Goal: Task Accomplishment & Management: Complete application form

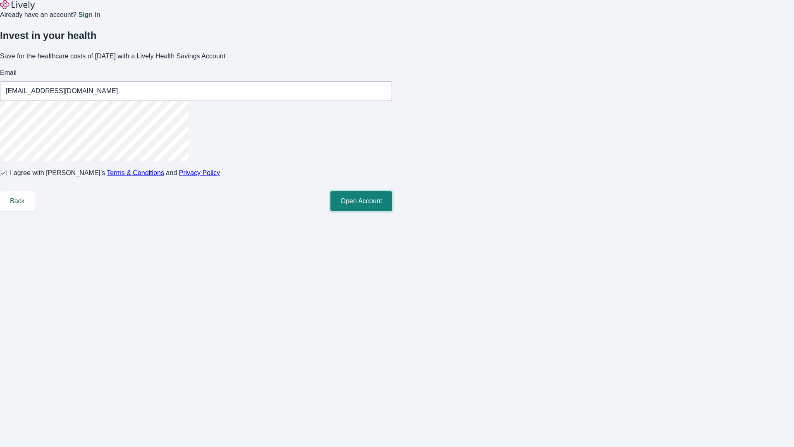
click at [392, 211] on button "Open Account" at bounding box center [361, 201] width 62 height 20
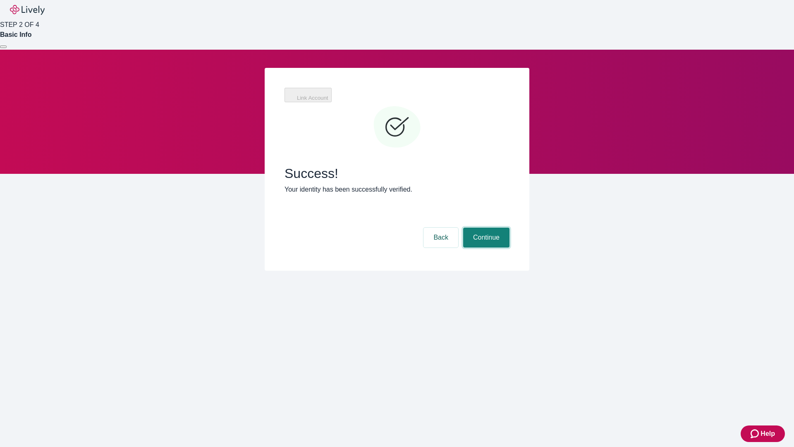
click at [485, 227] on button "Continue" at bounding box center [486, 237] width 46 height 20
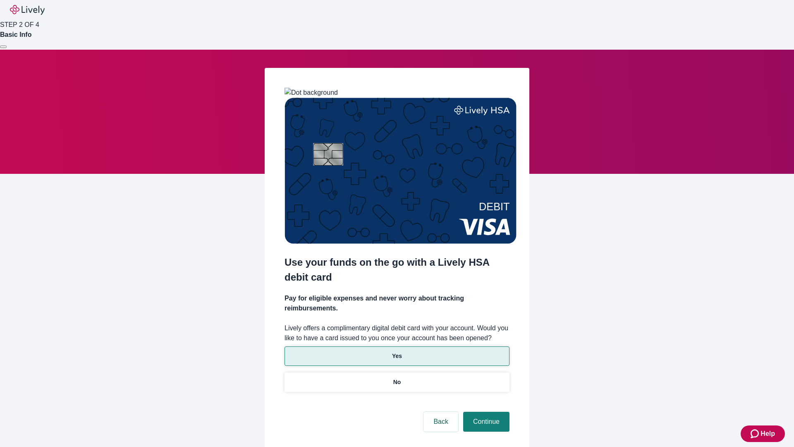
click at [397, 351] on p "Yes" at bounding box center [397, 355] width 10 height 9
click at [485, 411] on button "Continue" at bounding box center [486, 421] width 46 height 20
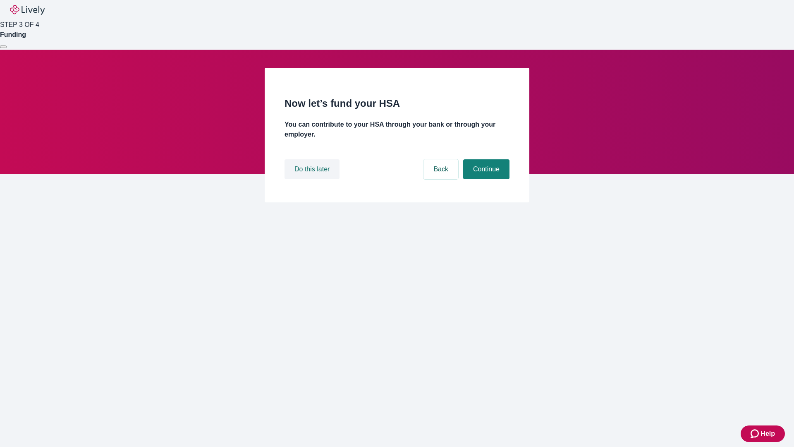
click at [313, 179] on button "Do this later" at bounding box center [311, 169] width 55 height 20
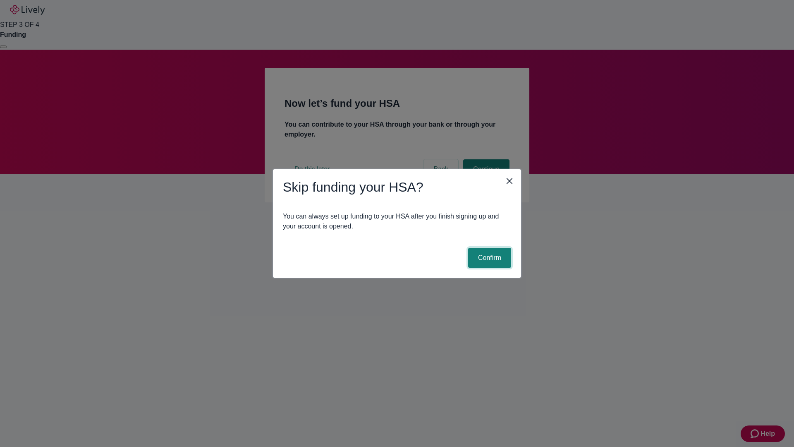
click at [488, 258] on button "Confirm" at bounding box center [489, 258] width 43 height 20
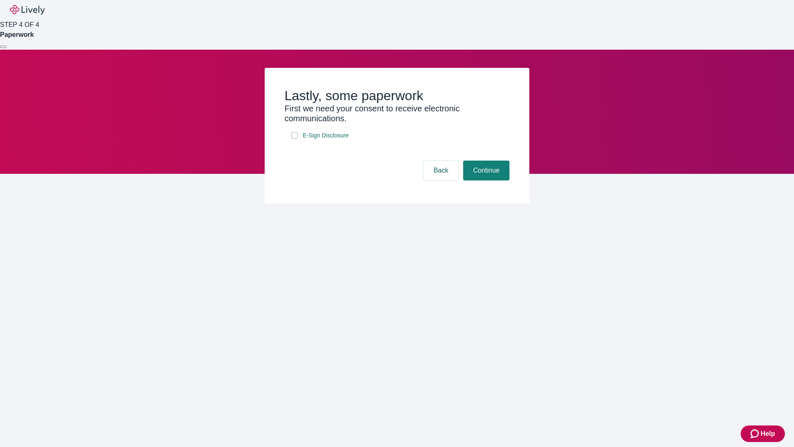
click at [294, 139] on input "E-Sign Disclosure" at bounding box center [294, 135] width 7 height 7
checkbox input "true"
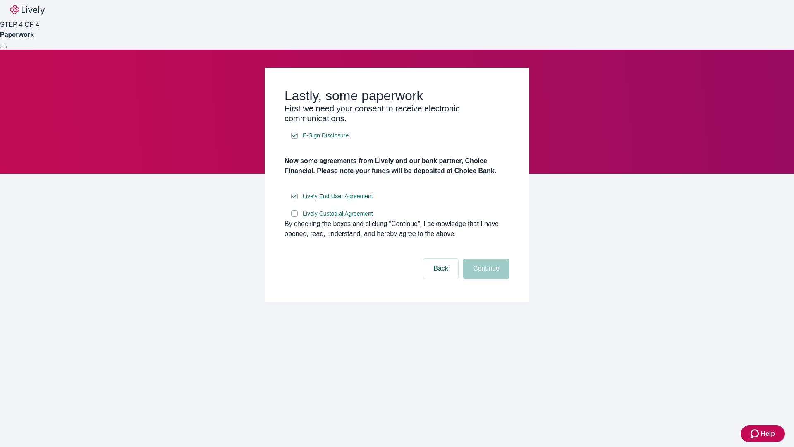
click at [294, 217] on input "Lively Custodial Agreement" at bounding box center [294, 213] width 7 height 7
checkbox input "true"
click at [485, 278] on button "Continue" at bounding box center [486, 268] width 46 height 20
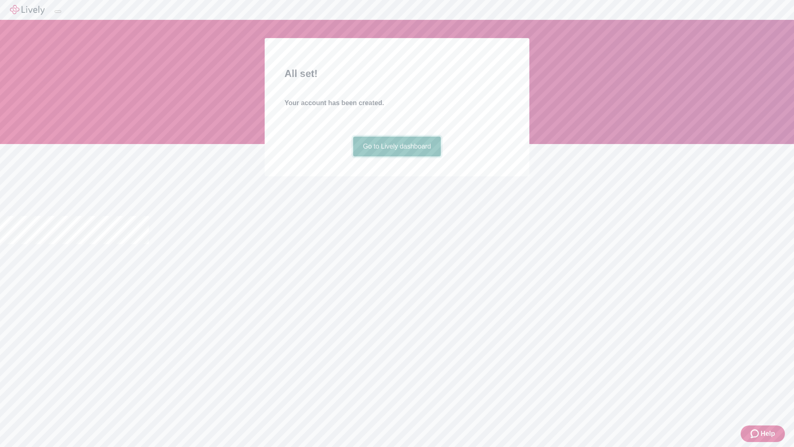
click at [397, 156] on link "Go to Lively dashboard" at bounding box center [397, 146] width 88 height 20
